Goal: Information Seeking & Learning: Find specific fact

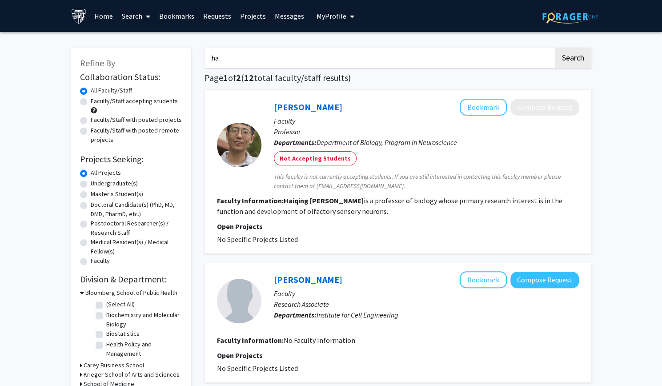
type input "h"
type input "[PERSON_NAME]"
click at [555, 48] on button "Search" at bounding box center [573, 58] width 36 height 20
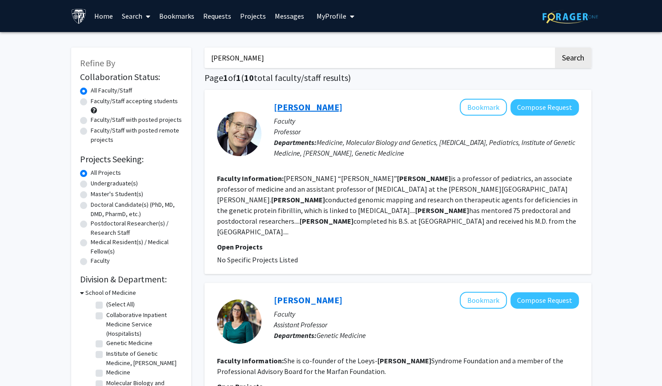
click at [288, 105] on link "[PERSON_NAME]" at bounding box center [308, 106] width 69 height 11
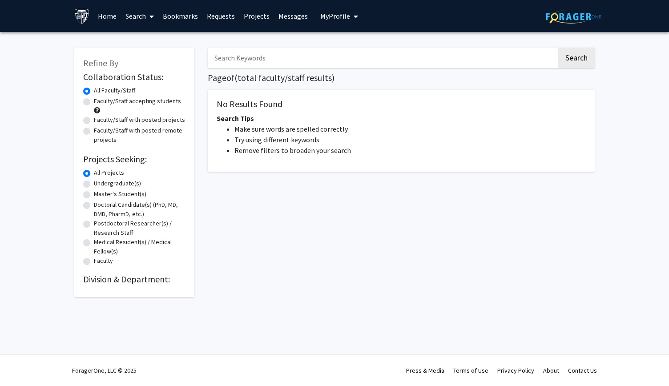
click at [242, 65] on input "Search Keywords" at bounding box center [382, 58] width 349 height 20
type input "[PERSON_NAME]"
click at [558, 48] on button "Search" at bounding box center [576, 58] width 36 height 20
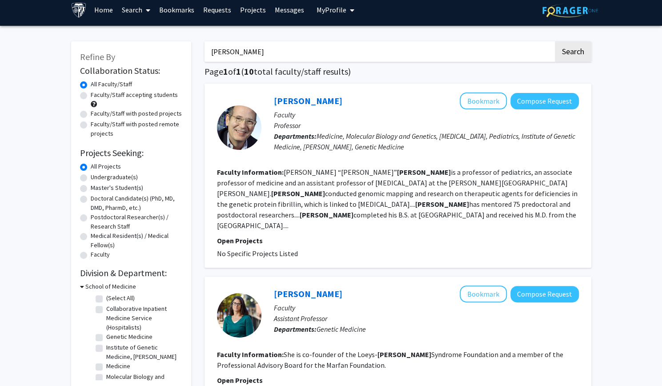
scroll to position [5, 0]
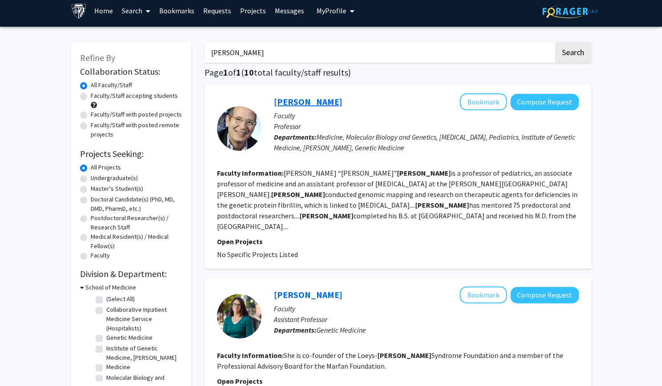
click at [288, 101] on link "[PERSON_NAME]" at bounding box center [308, 101] width 69 height 11
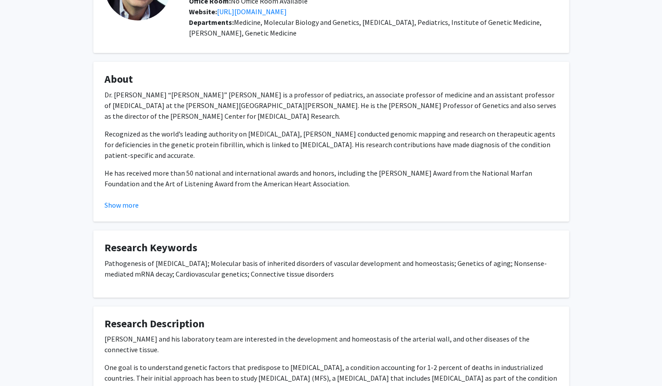
scroll to position [100, 0]
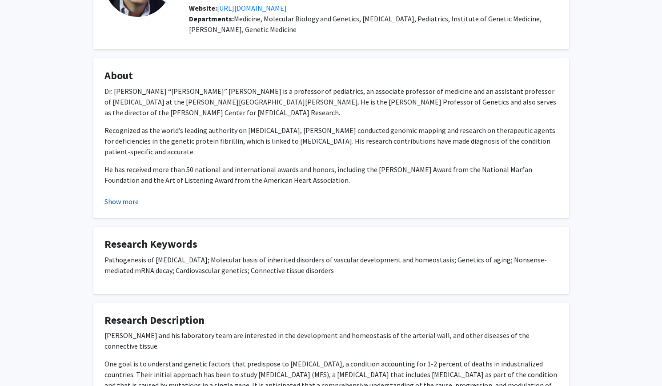
click at [121, 197] on button "Show more" at bounding box center [122, 201] width 34 height 11
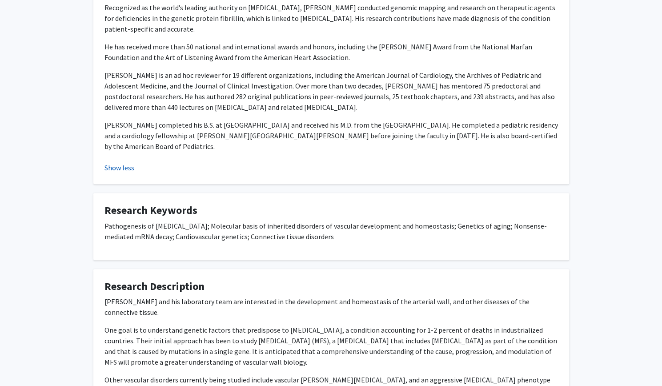
scroll to position [310, 0]
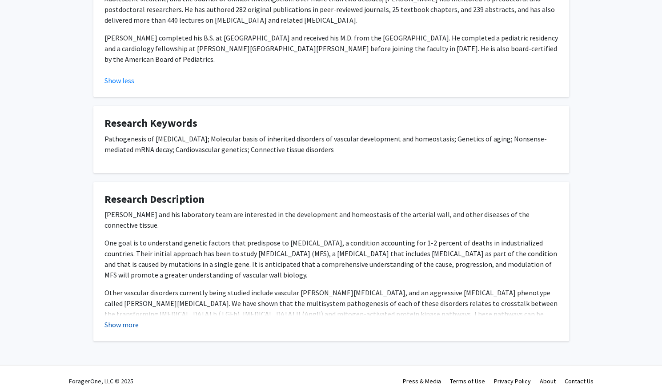
click at [120, 319] on button "Show more" at bounding box center [122, 324] width 34 height 11
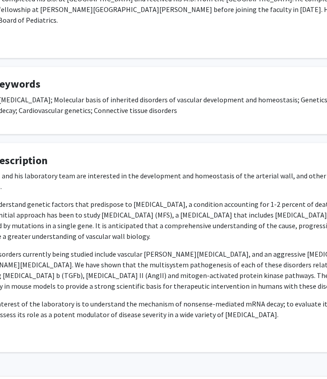
scroll to position [349, 16]
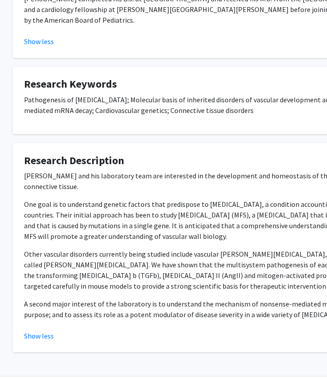
drag, startPoint x: 191, startPoint y: 293, endPoint x: 22, endPoint y: 282, distance: 169.4
click at [22, 282] on fg-card "Research Description Dr. Dietz and his laboratory team are interested in the de…" at bounding box center [251, 248] width 476 height 210
click at [27, 298] on p "A second major interest of the laboratory is to understand the mechanism of non…" at bounding box center [251, 308] width 454 height 21
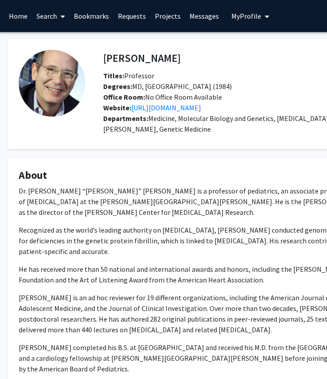
scroll to position [0, 23]
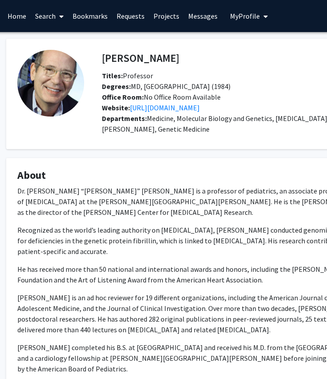
click at [46, 18] on link "Search" at bounding box center [49, 15] width 37 height 31
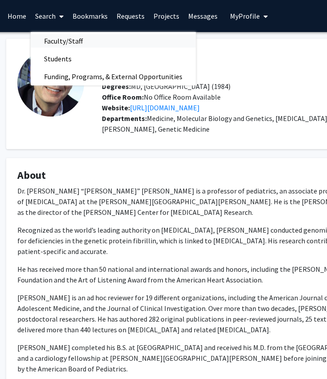
click at [58, 41] on span "Faculty/Staff" at bounding box center [63, 41] width 65 height 18
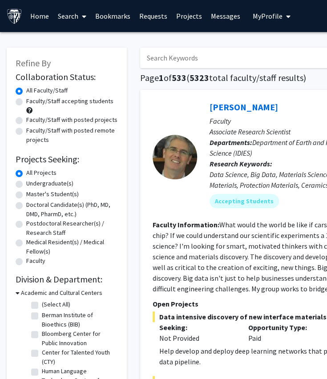
click at [150, 57] on input "Search Keywords" at bounding box center [314, 58] width 349 height 20
type input "jefferson doyle"
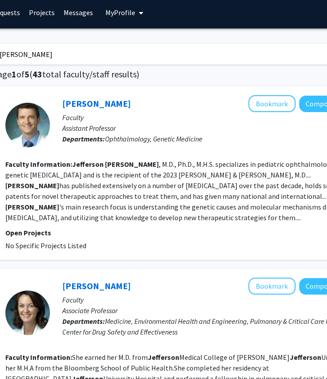
scroll to position [4, 147]
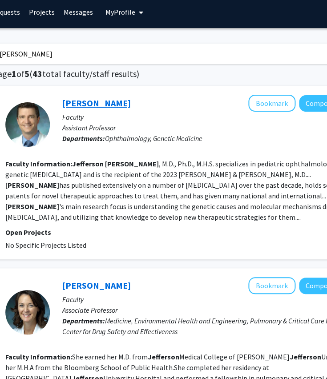
click at [107, 102] on link "[PERSON_NAME]" at bounding box center [96, 102] width 69 height 11
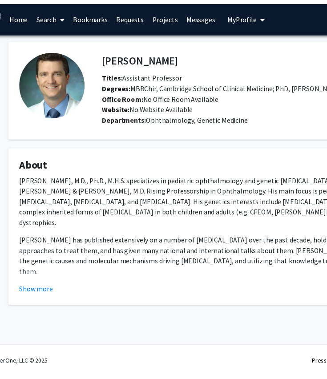
scroll to position [0, 18]
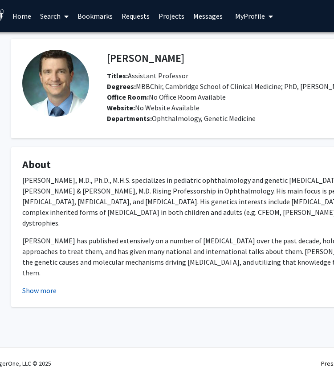
click at [43, 293] on button "Show more" at bounding box center [39, 290] width 34 height 11
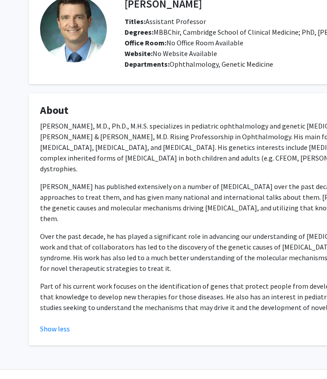
scroll to position [0, 0]
